Goal: Task Accomplishment & Management: Manage account settings

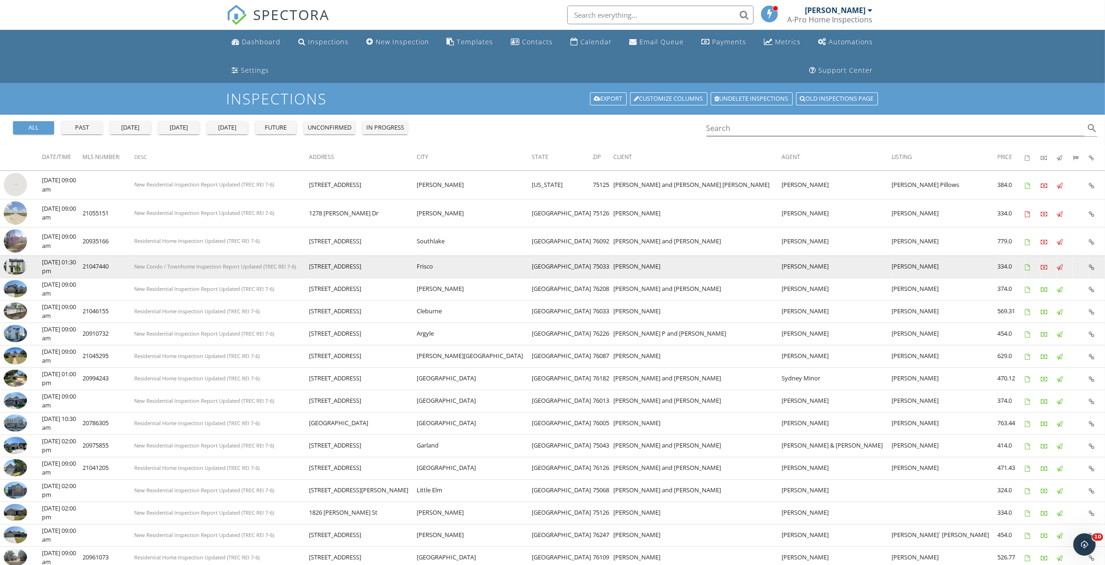
click at [19, 267] on img at bounding box center [15, 266] width 23 height 17
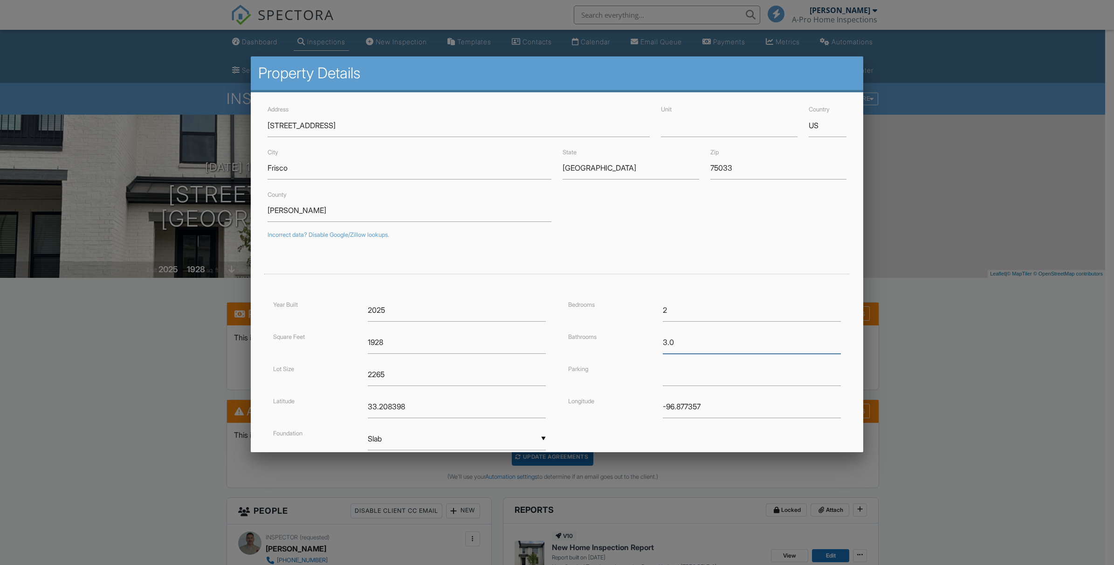
drag, startPoint x: 671, startPoint y: 338, endPoint x: 664, endPoint y: 344, distance: 8.6
click at [657, 348] on div "3.0" at bounding box center [751, 342] width 189 height 23
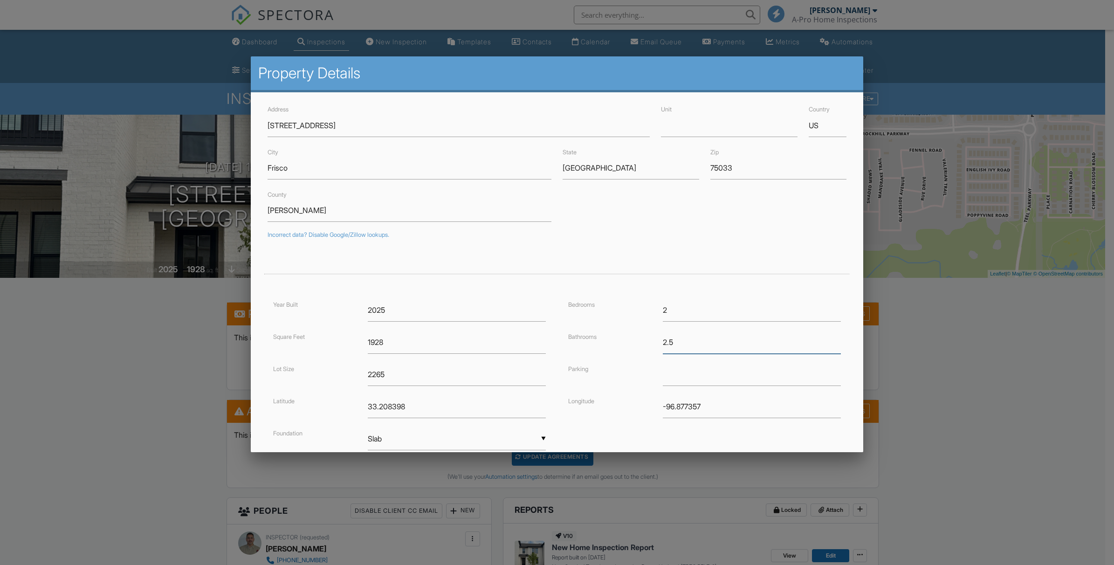
type input "2.5"
click at [670, 380] on input "text" at bounding box center [752, 374] width 178 height 23
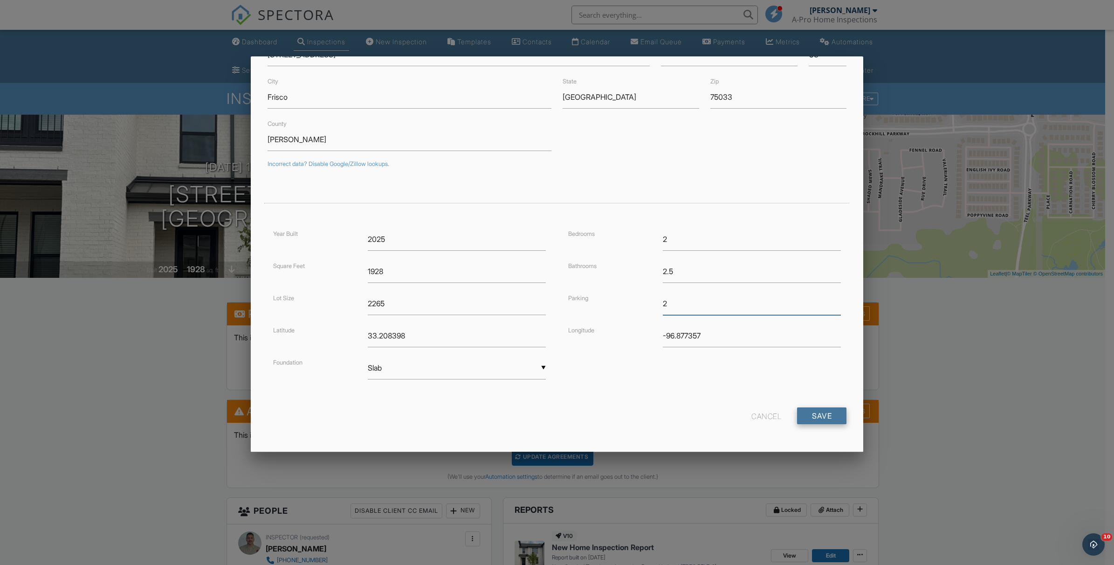
type input "2"
click at [807, 417] on input "Save" at bounding box center [821, 415] width 49 height 17
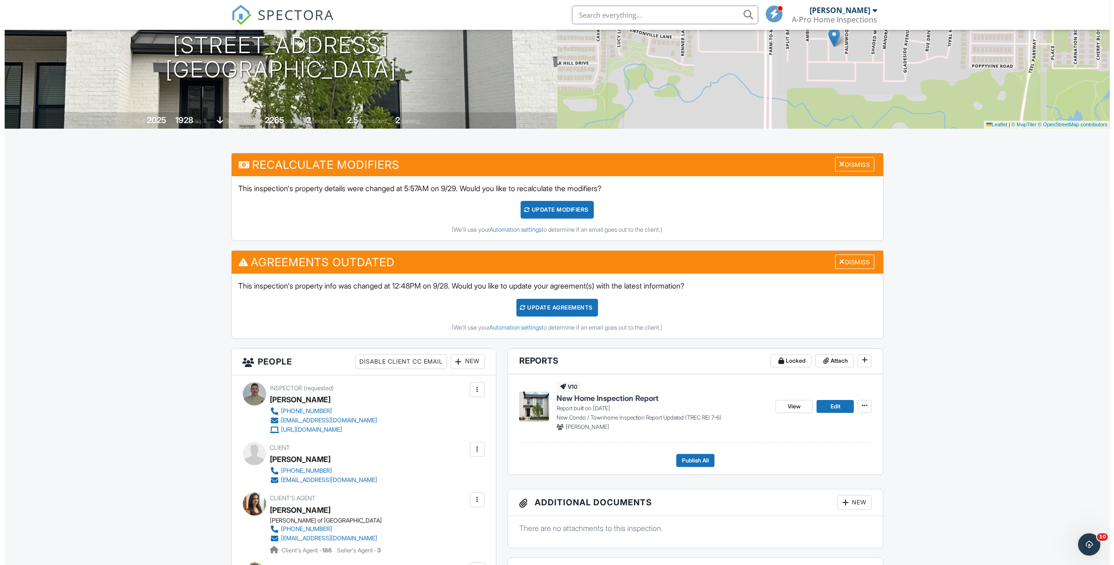
scroll to position [175, 0]
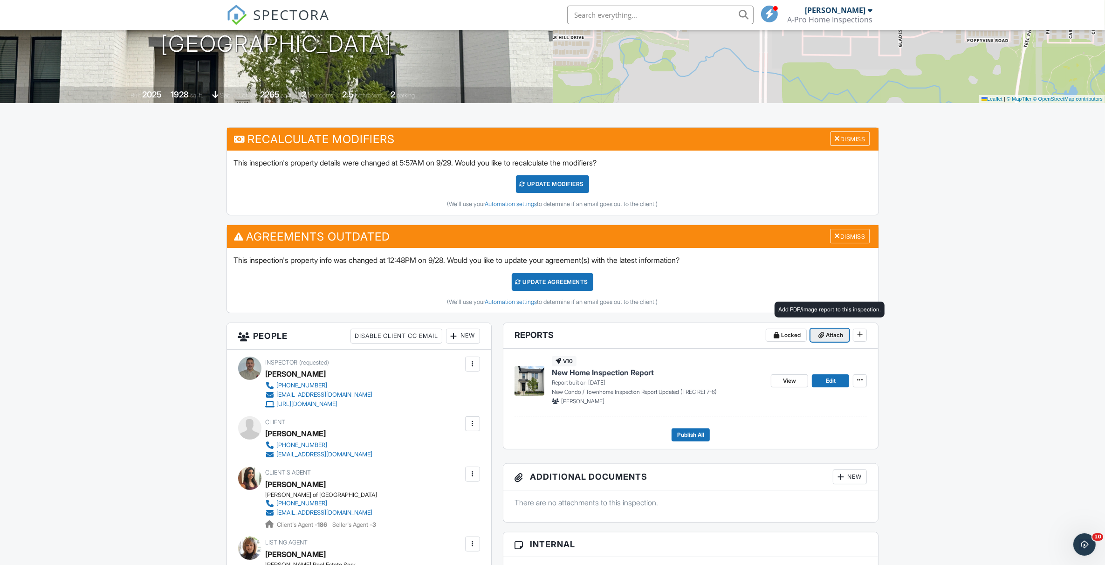
click at [832, 334] on span "Attach" at bounding box center [834, 334] width 17 height 9
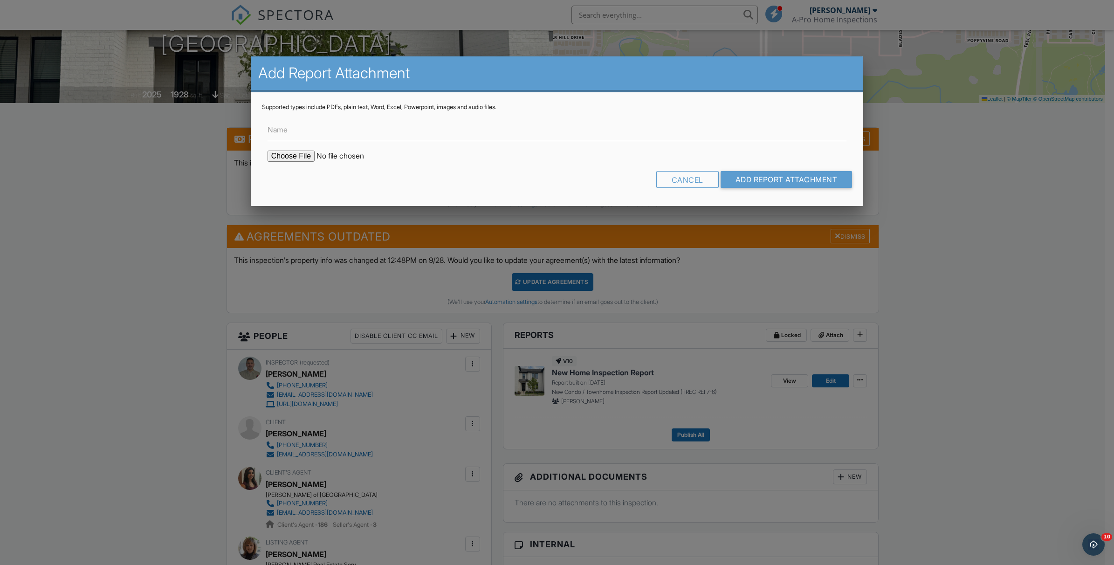
click at [284, 154] on input "file" at bounding box center [346, 156] width 158 height 11
type input "C:\fakepath\15652 Millwood Tr-Foundation Level Survey.JPG"
click at [774, 182] on input "Add Report Attachment" at bounding box center [786, 179] width 132 height 17
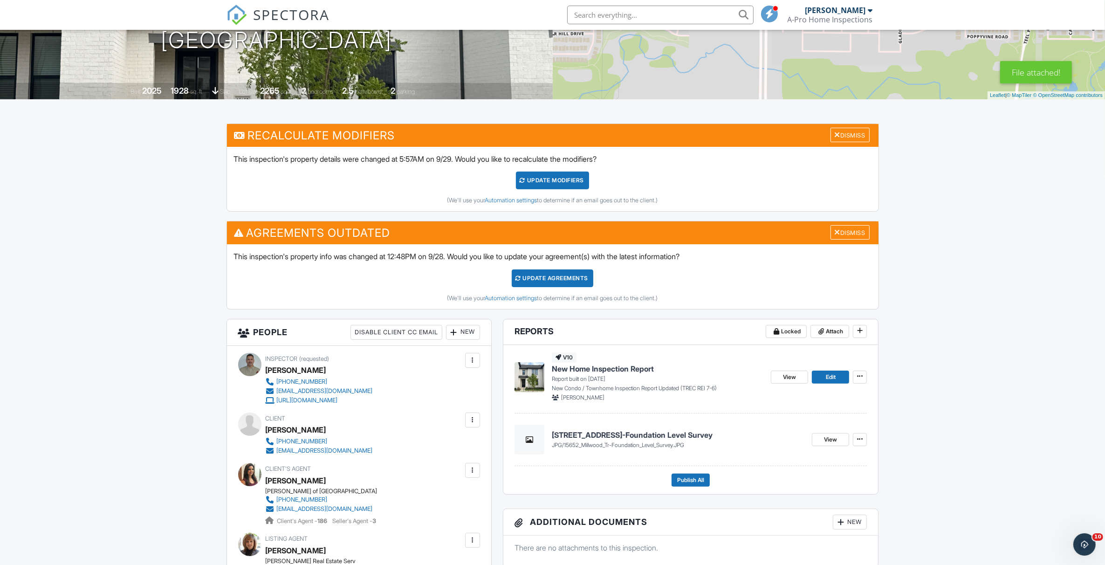
scroll to position [175, 0]
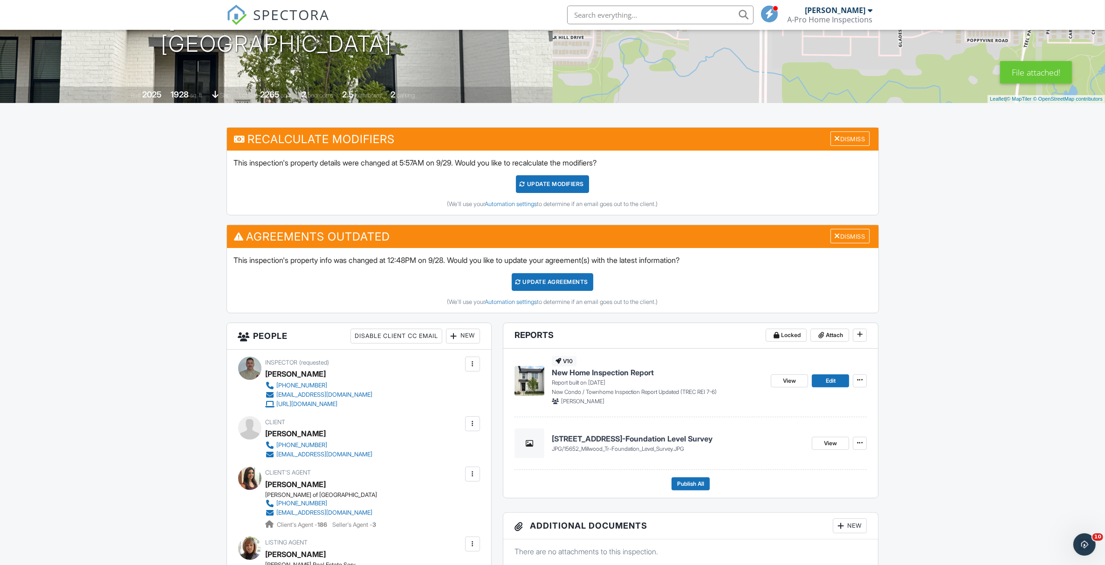
click at [612, 374] on span "New Home Inspection Report" at bounding box center [603, 372] width 102 height 10
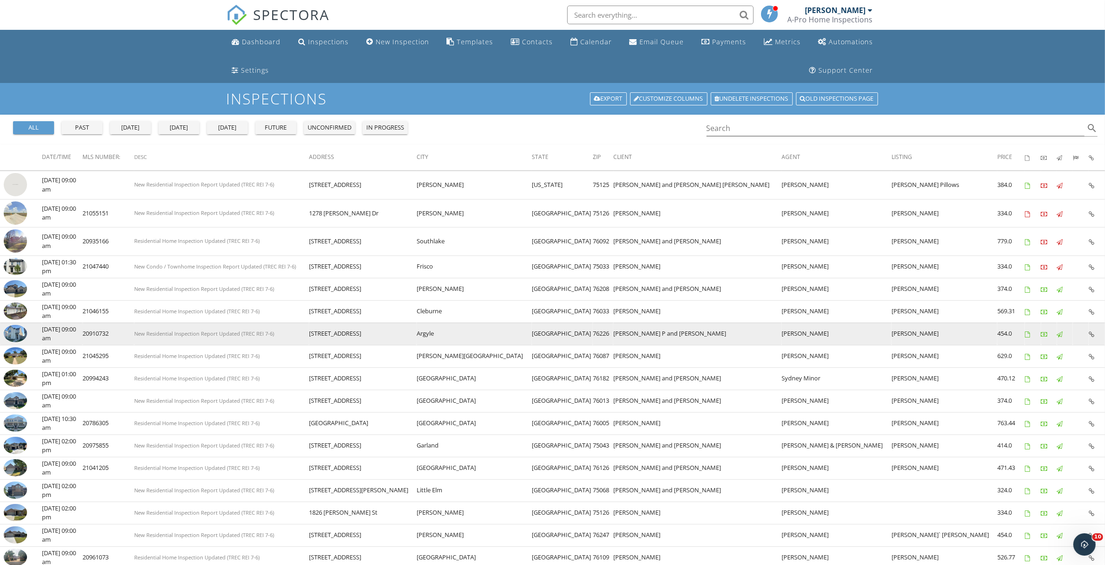
click at [14, 335] on img at bounding box center [15, 333] width 23 height 17
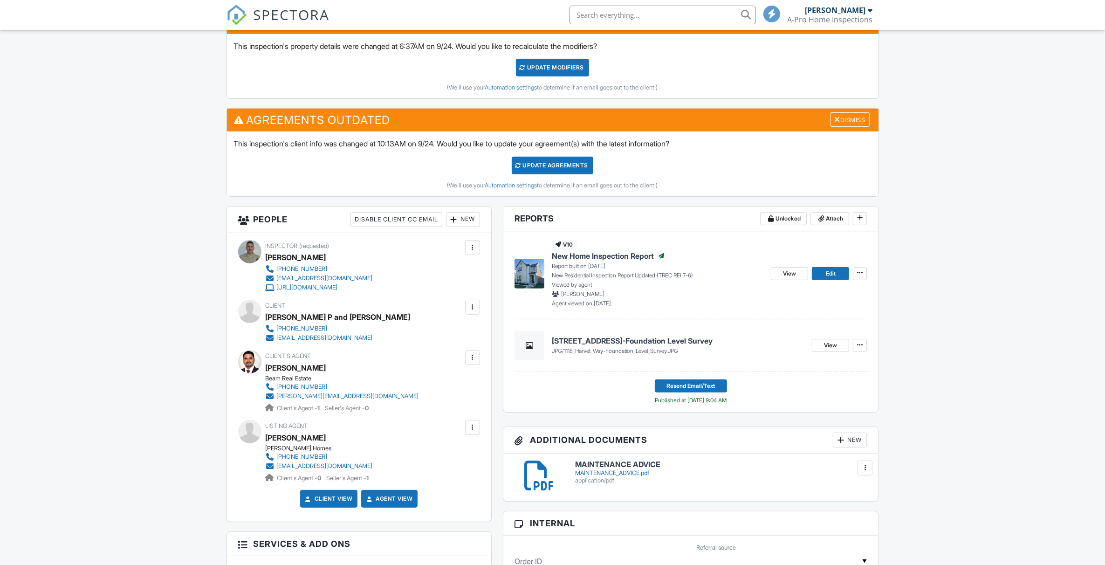
click at [566, 257] on span "New Home Inspection Report" at bounding box center [603, 256] width 102 height 10
